Goal: Task Accomplishment & Management: Complete application form

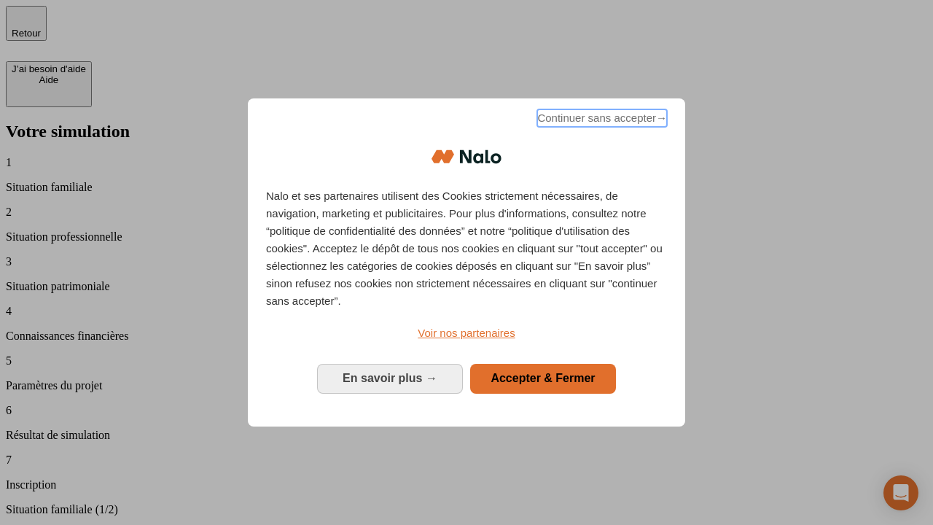
click at [601, 120] on span "Continuer sans accepter →" at bounding box center [602, 118] width 130 height 18
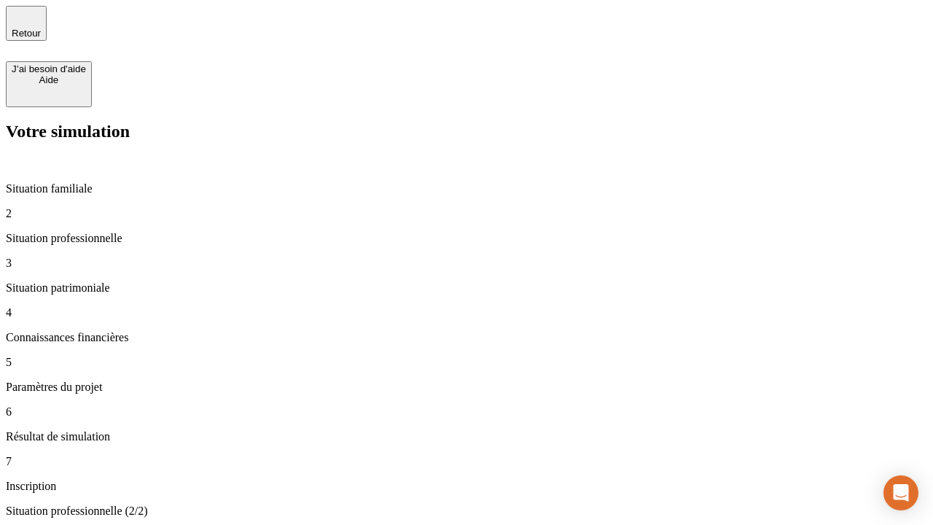
type input "70 000"
type input "1 000"
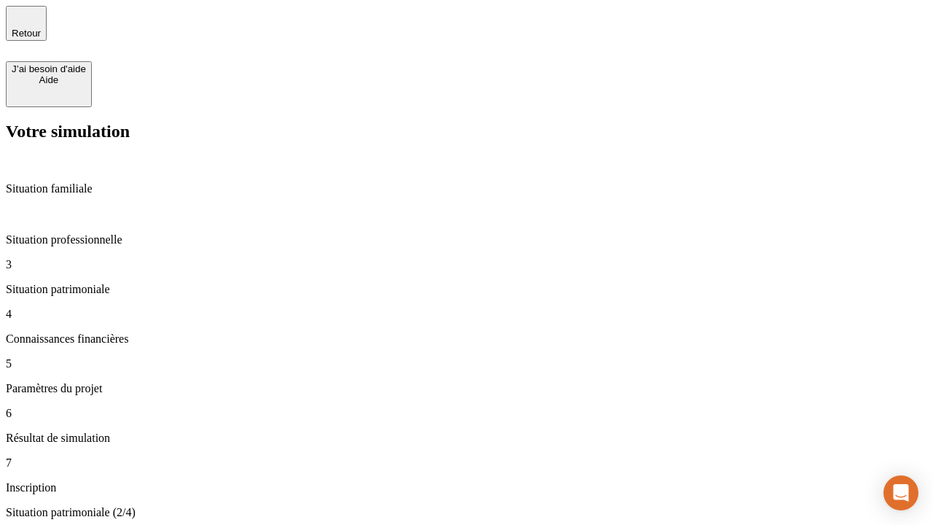
type input "800"
type input "6"
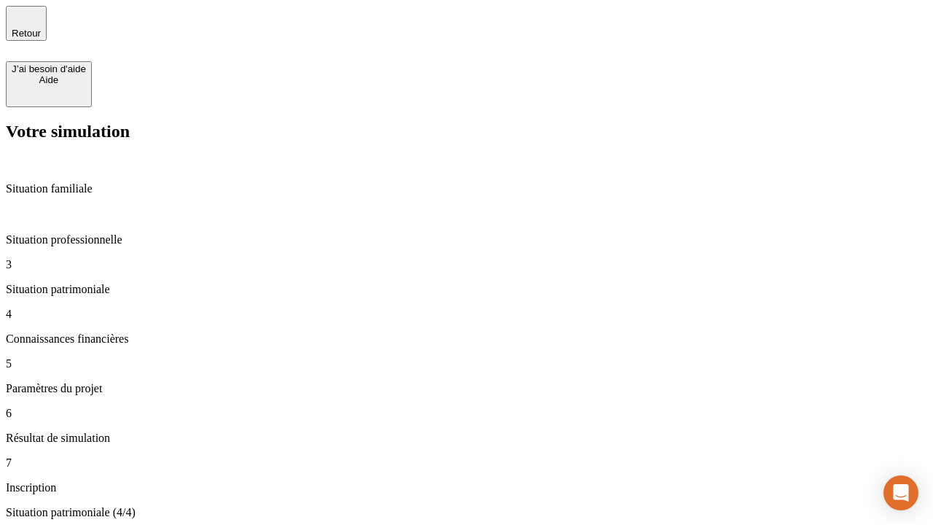
type input "400"
type input "3"
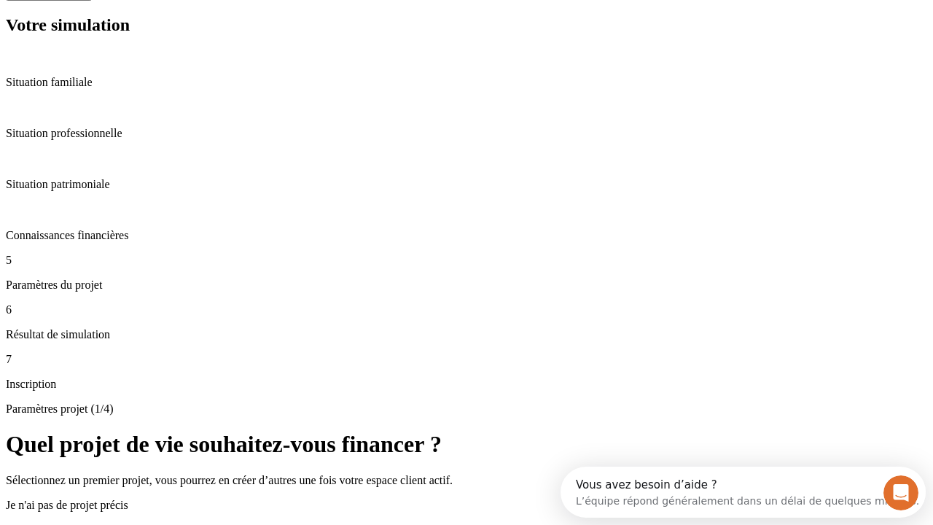
scroll to position [51, 0]
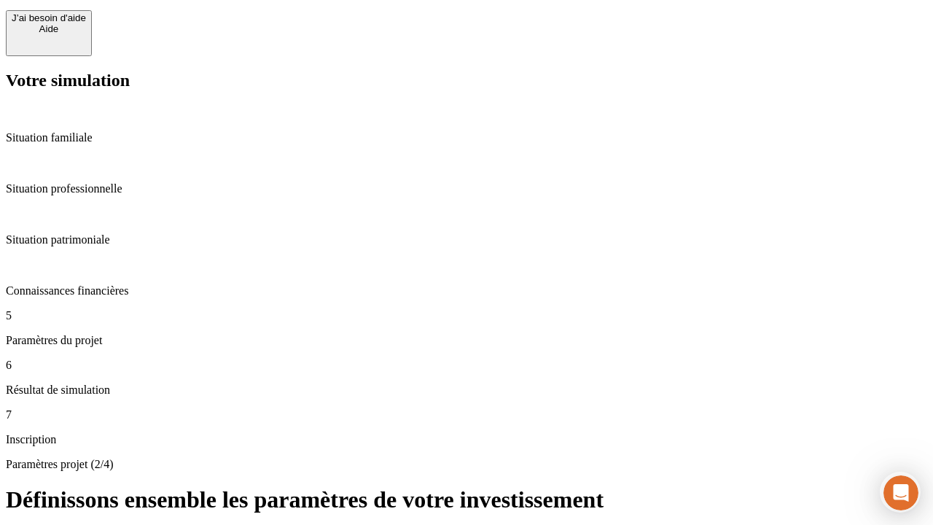
type input "35"
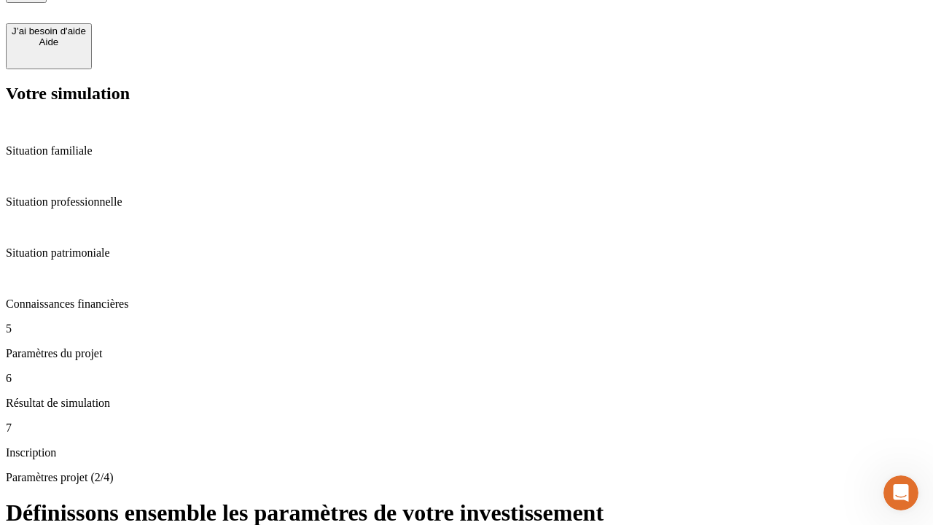
type input "500"
type input "640"
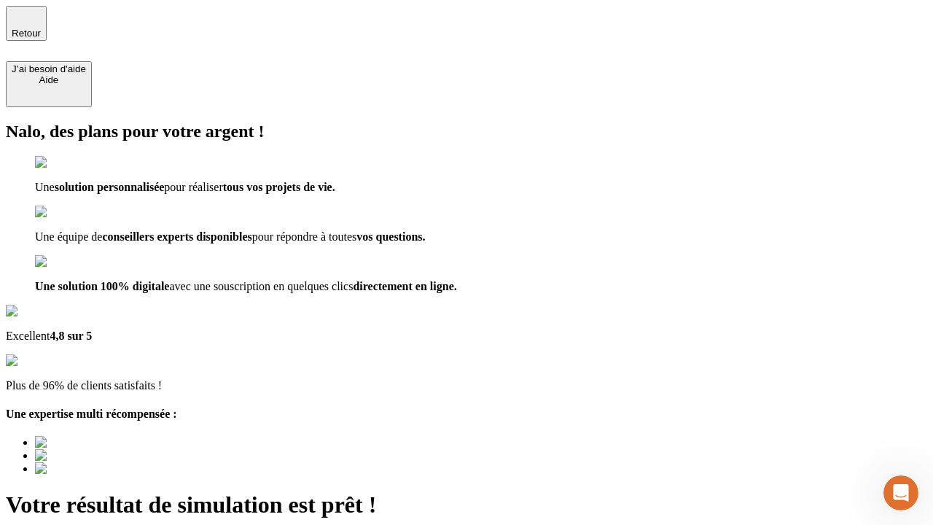
type input "[EMAIL_ADDRESS][DOMAIN_NAME]"
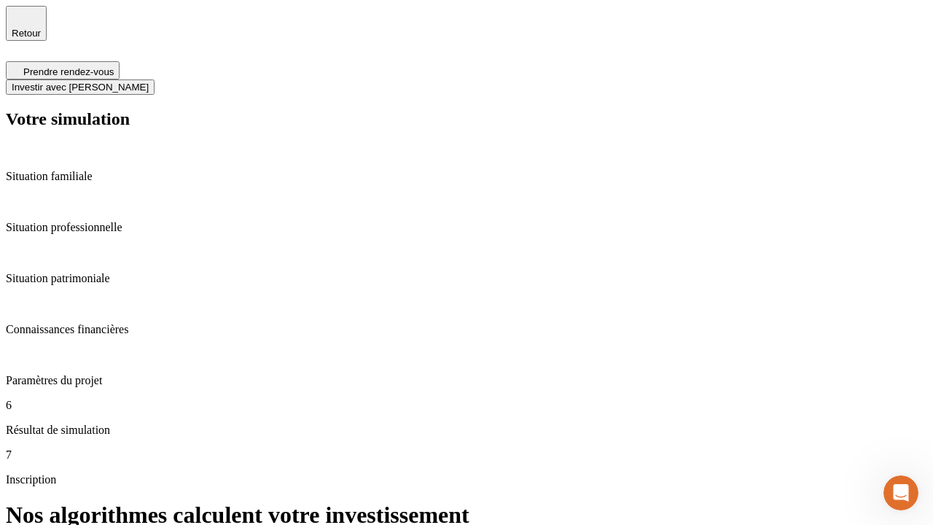
click at [149, 82] on span "Investir avec [PERSON_NAME]" at bounding box center [80, 87] width 137 height 11
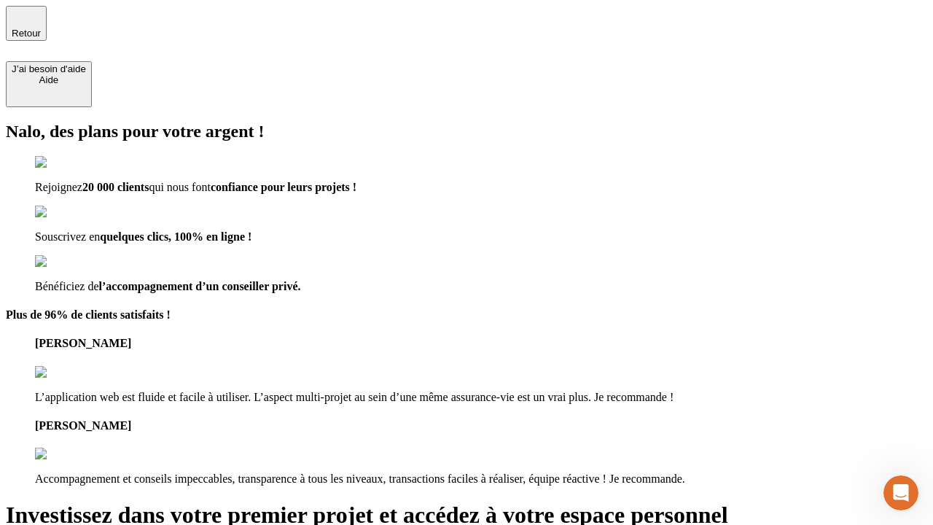
type input "abc"
